Goal: Information Seeking & Learning: Find specific fact

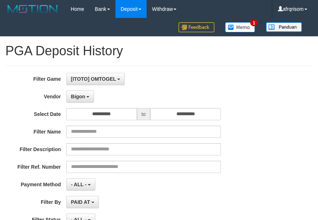
select select "**********"
select select "***"
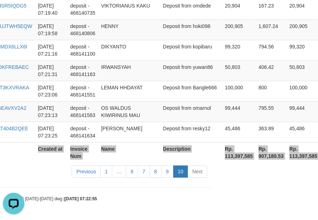
scroll to position [1301, 119]
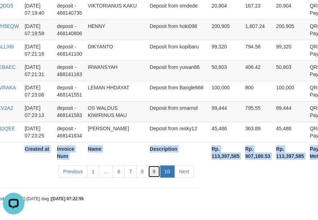
click at [155, 175] on link "9" at bounding box center [154, 171] width 12 height 12
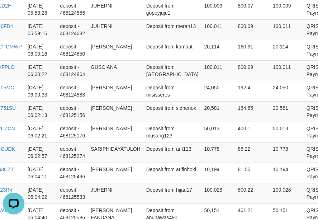
scroll to position [2202, 119]
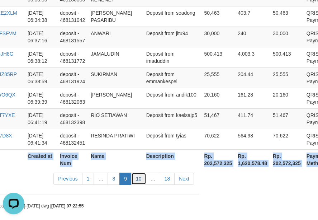
click at [139, 175] on link "10" at bounding box center [138, 179] width 15 height 12
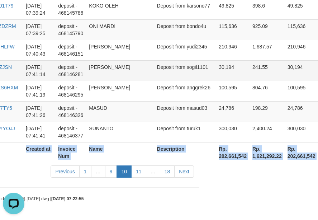
click at [158, 66] on td "Deposit from sogil1101" at bounding box center [185, 70] width 62 height 20
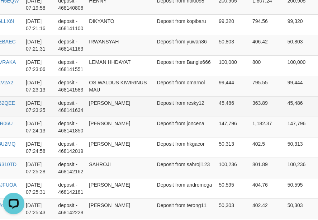
scroll to position [1327, 142]
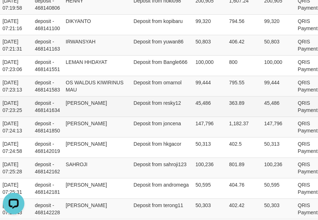
click at [162, 110] on td "Deposit from resky12" at bounding box center [162, 106] width 62 height 20
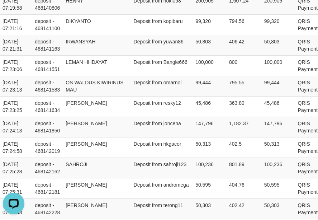
scroll to position [877, 142]
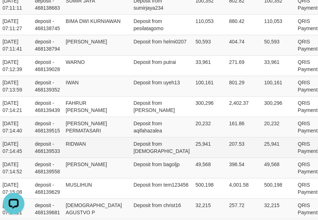
click at [110, 147] on td "RIDWAN" at bounding box center [97, 147] width 68 height 20
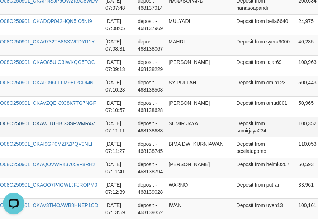
scroll to position [754, 0]
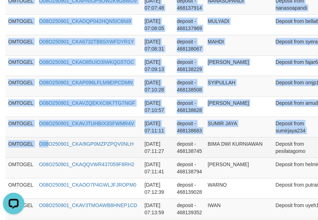
drag, startPoint x: 5, startPoint y: 122, endPoint x: 50, endPoint y: 150, distance: 53.4
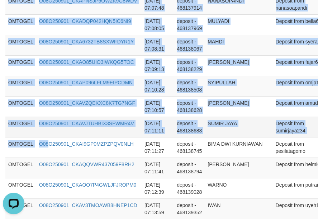
drag, startPoint x: 39, startPoint y: 132, endPoint x: 19, endPoint y: 126, distance: 20.7
click at [38, 132] on td "O08O250901_CKAVJTUHBIX3SFWMR4V" at bounding box center [89, 127] width 106 height 20
click at [12, 130] on td "OMTOGEL" at bounding box center [20, 127] width 31 height 20
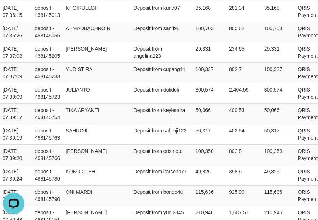
scroll to position [2202, 142]
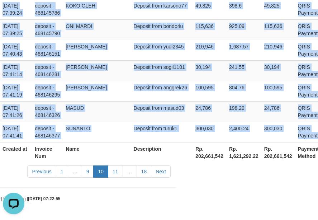
drag, startPoint x: 9, startPoint y: 122, endPoint x: 318, endPoint y: 129, distance: 309.5
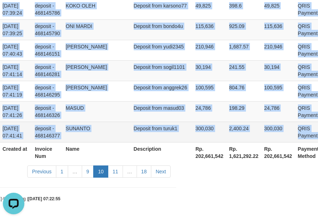
copy tbody "OMTOGEL O08O250901_CKAVJTUHBIX3SFWMR4V 2025-09-01 07:11:11 deposit - 468138683 …"
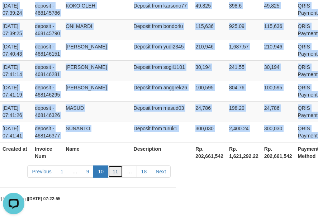
click at [114, 173] on link "11" at bounding box center [115, 171] width 15 height 12
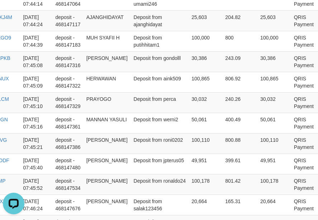
scroll to position [504, 126]
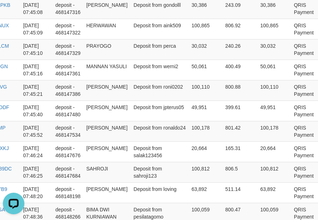
copy table "Game Ref. Num Created at Invoice Num Name Description Net Amount Total Fee Amou…"
drag, startPoint x: 9, startPoint y: 111, endPoint x: 449, endPoint y: 117, distance: 439.4
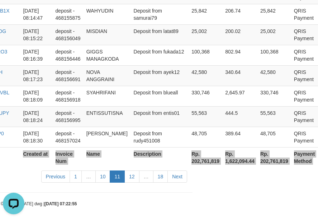
scroll to position [2216, 126]
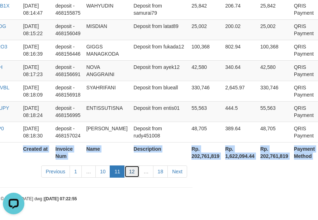
click at [135, 172] on link "12" at bounding box center [132, 171] width 15 height 12
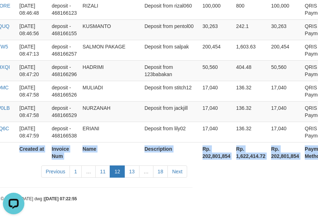
scroll to position [2209, 126]
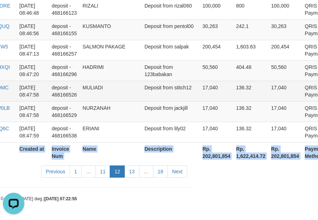
copy table "Game Ref. Num Created at Invoice Num Name Description Net Amount Total Fee Amou…"
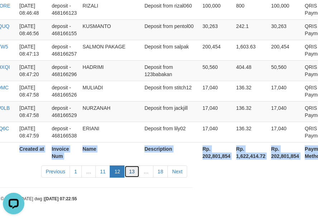
click at [128, 174] on link "13" at bounding box center [132, 171] width 15 height 12
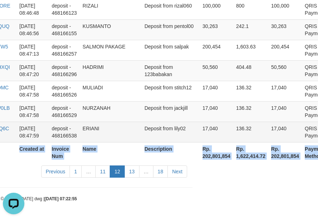
scroll to position [2216, 121]
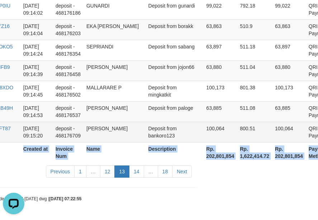
copy table "Game Ref. Num Created at Invoice Num Name Description Net Amount Total Fee Amou…"
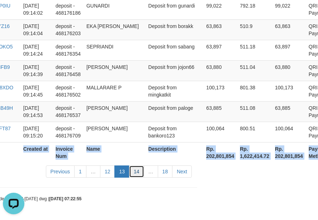
click at [134, 174] on link "14" at bounding box center [136, 171] width 15 height 12
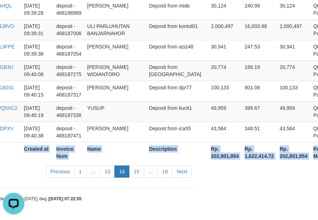
scroll to position [2230, 121]
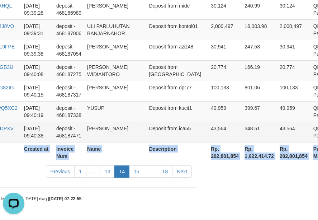
copy table "Game Ref. Num Created at Invoice Num Name Description Net Amount Total Fee Amou…"
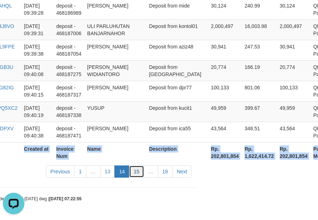
click at [138, 176] on link "15" at bounding box center [136, 171] width 15 height 12
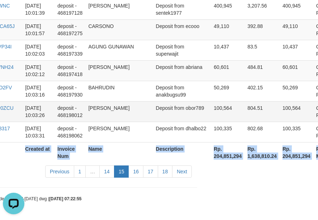
copy table "Game Ref. Num Created at Invoice Num Name Description Net Amount Total Fee Amou…"
click at [139, 170] on link "16" at bounding box center [135, 171] width 15 height 12
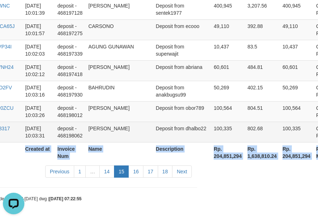
scroll to position [2230, 121]
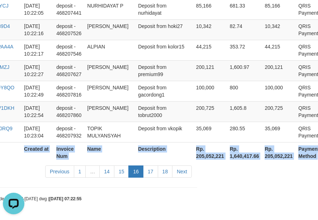
copy table "Game Ref. Num Created at Invoice Num Name Description Net Amount Total Fee Amou…"
click at [153, 177] on link "17" at bounding box center [150, 171] width 15 height 12
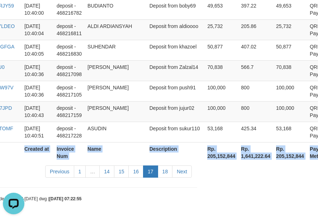
copy table "Game Ref. Num Created at Invoice Num Name Description Net Amount Total Fee Amou…"
click at [166, 173] on link "18" at bounding box center [165, 171] width 15 height 12
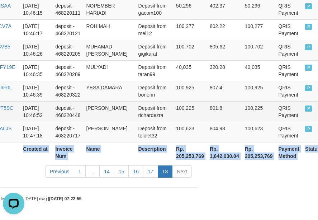
copy table "Game Ref. Num Created at Invoice Num Name Description Net Amount Total Fee Amou…"
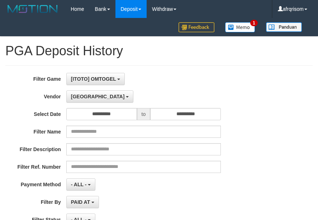
select select "**********"
select select "***"
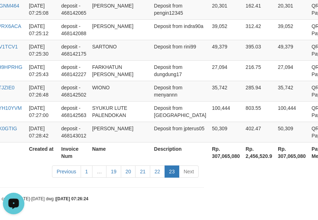
scroll to position [6, 0]
click at [156, 174] on link "22" at bounding box center [157, 171] width 15 height 12
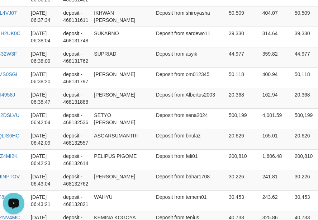
scroll to position [2216, 114]
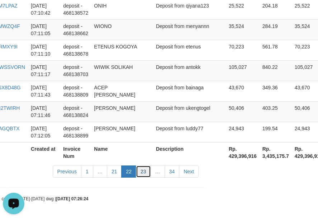
click at [144, 177] on link "23" at bounding box center [143, 171] width 15 height 12
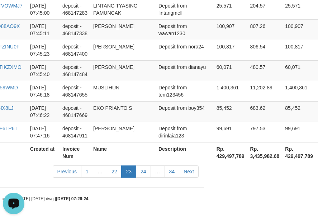
scroll to position [2202, 114]
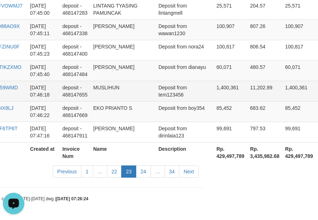
click at [180, 84] on td "Deposit from tem123456" at bounding box center [185, 91] width 58 height 20
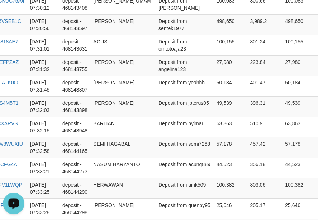
scroll to position [1041, 114]
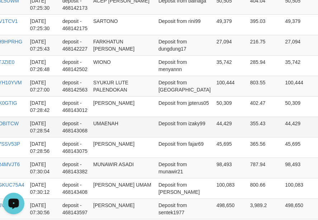
click at [159, 131] on td "Deposit from izaky99" at bounding box center [185, 127] width 58 height 20
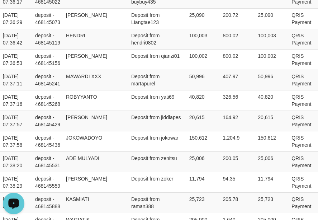
scroll to position [2202, 141]
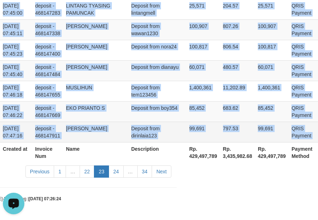
drag, startPoint x: 6, startPoint y: 123, endPoint x: 313, endPoint y: 135, distance: 307.1
copy tbody "OMTOGEL O08O250901_CK499Y30QQ2TE79S57Z [DATE] 07:19:43 deposit - 468140746 [PER…"
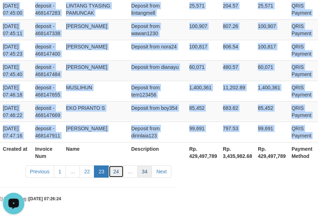
drag, startPoint x: 117, startPoint y: 173, endPoint x: 139, endPoint y: 177, distance: 22.5
click at [117, 173] on link "24" at bounding box center [116, 171] width 15 height 12
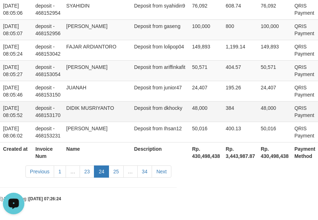
copy tbody "OMTOGEL O08O250901_CK499Y30QQ2TE79S57Z [DATE] 07:19:43 deposit - 468140746 [PER…"
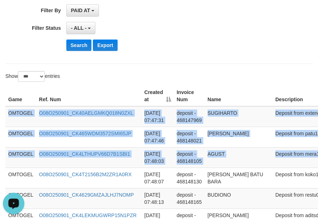
scroll to position [192, 142]
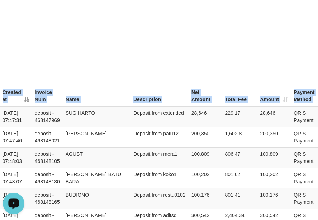
drag, startPoint x: 8, startPoint y: 114, endPoint x: 368, endPoint y: 146, distance: 361.1
copy table "Game Ref. Num Created at Invoice Num Name Description Net Amount Total Fee Amou…"
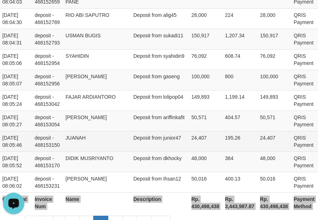
scroll to position [2202, 142]
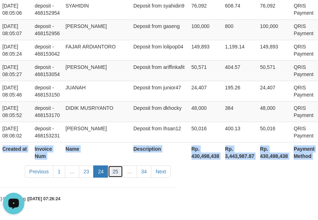
click at [115, 170] on link "25" at bounding box center [115, 171] width 15 height 12
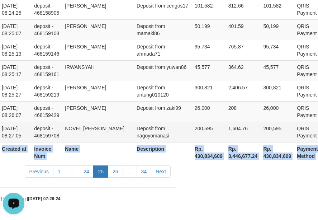
copy table "Game Ref. Num Created at Invoice Num Name Description Net Amount Total Fee Amou…"
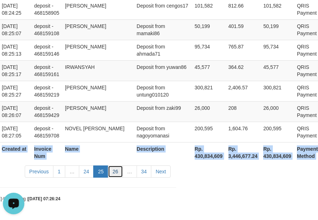
click at [120, 172] on link "26" at bounding box center [115, 171] width 15 height 12
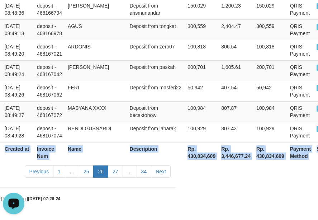
scroll to position [2230, 119]
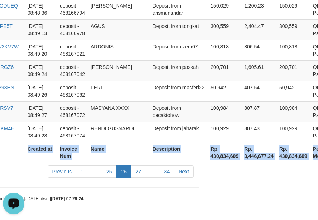
copy table "Game Ref. Num Created at Invoice Num Name Description Net Amount Total Fee Amou…"
drag, startPoint x: 138, startPoint y: 170, endPoint x: 180, endPoint y: 168, distance: 41.7
click at [138, 170] on link "27" at bounding box center [138, 171] width 15 height 12
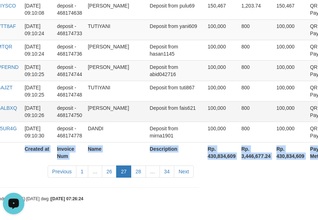
copy table "Game Ref. Num Created at Invoice Num Name Description Net Amount Total Fee Amou…"
click at [136, 174] on link "28" at bounding box center [138, 171] width 15 height 12
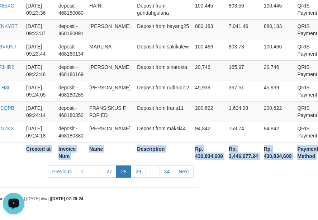
copy table "Game Ref. Num Created at Invoice Num Name Description Net Amount Total Fee Amou…"
click at [141, 175] on link "29" at bounding box center [138, 171] width 15 height 12
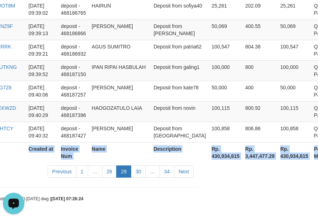
copy table "Game Ref. Num Created at Invoice Num Name Description Net Amount Total Fee Amou…"
click at [139, 173] on link "30" at bounding box center [138, 171] width 15 height 12
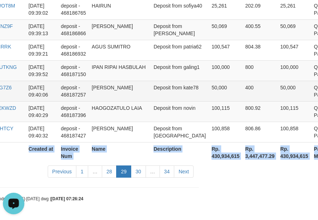
scroll to position [2202, 119]
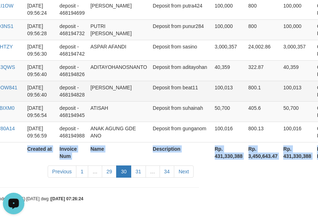
copy table "Game Ref. Num Created at Invoice Num Name Description Net Amount Total Fee Amou…"
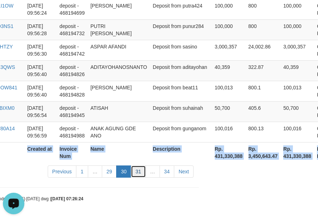
click at [141, 174] on link "31" at bounding box center [138, 171] width 15 height 12
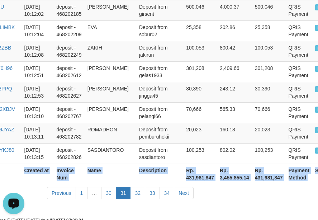
scroll to position [2209, 119]
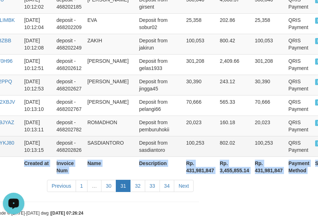
copy table "Game Ref. Num Created at Invoice Num Name Description Net Amount Total Fee Amou…"
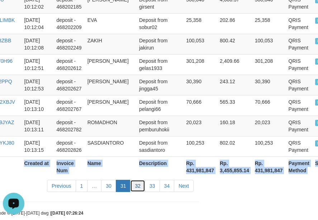
click at [135, 180] on link "32" at bounding box center [137, 186] width 15 height 12
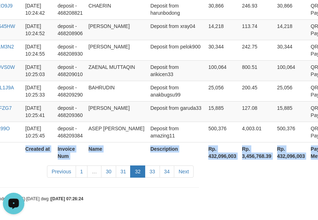
scroll to position [2223, 119]
click at [157, 174] on link "33" at bounding box center [152, 171] width 15 height 12
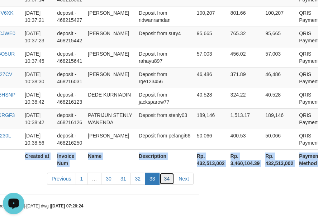
click at [169, 176] on link "34" at bounding box center [167, 179] width 15 height 12
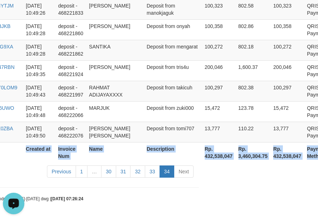
scroll to position [1895, 119]
